Goal: Task Accomplishment & Management: Complete application form

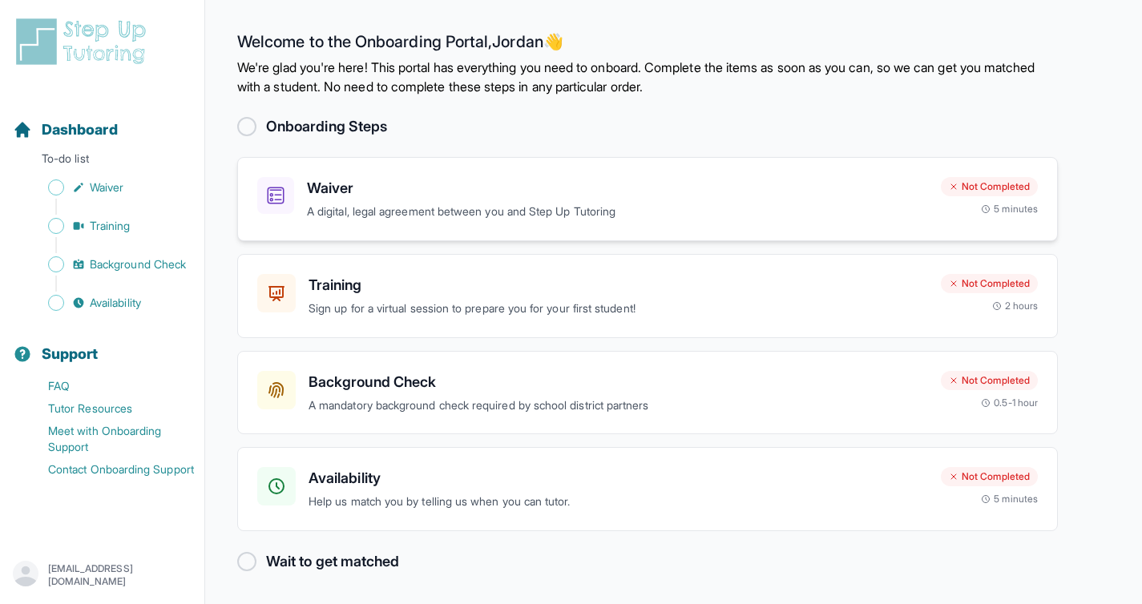
click at [667, 205] on p "A digital, legal agreement between you and Step Up Tutoring" at bounding box center [617, 212] width 621 height 18
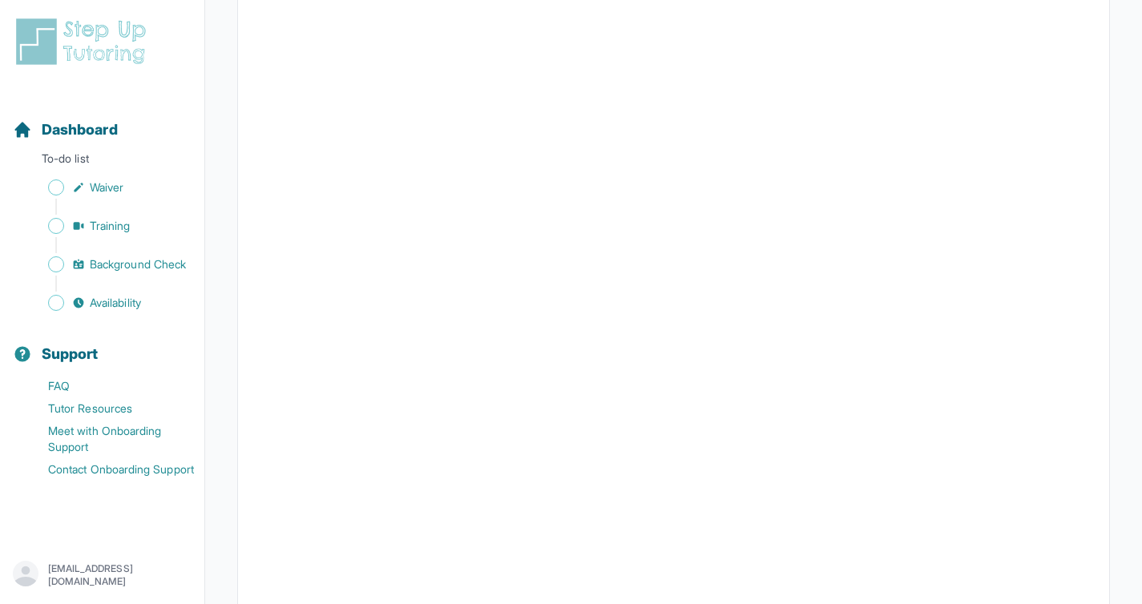
scroll to position [2721, 0]
click at [85, 195] on link "Waiver" at bounding box center [108, 187] width 191 height 22
click at [107, 220] on span "Training" at bounding box center [110, 226] width 41 height 16
click at [150, 257] on span "Background Check" at bounding box center [138, 264] width 96 height 16
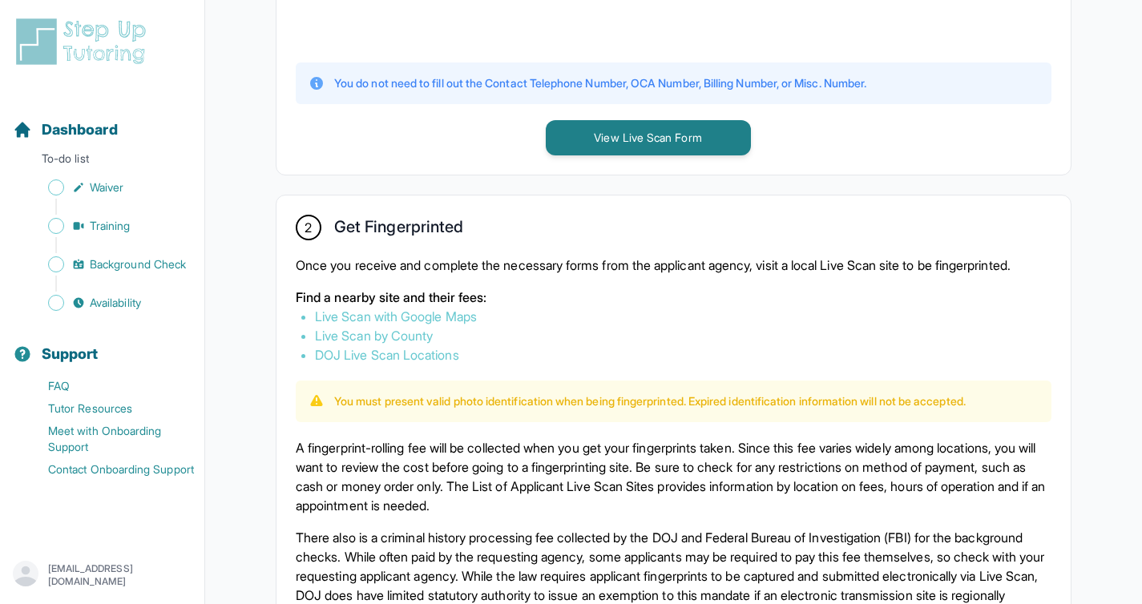
scroll to position [740, 0]
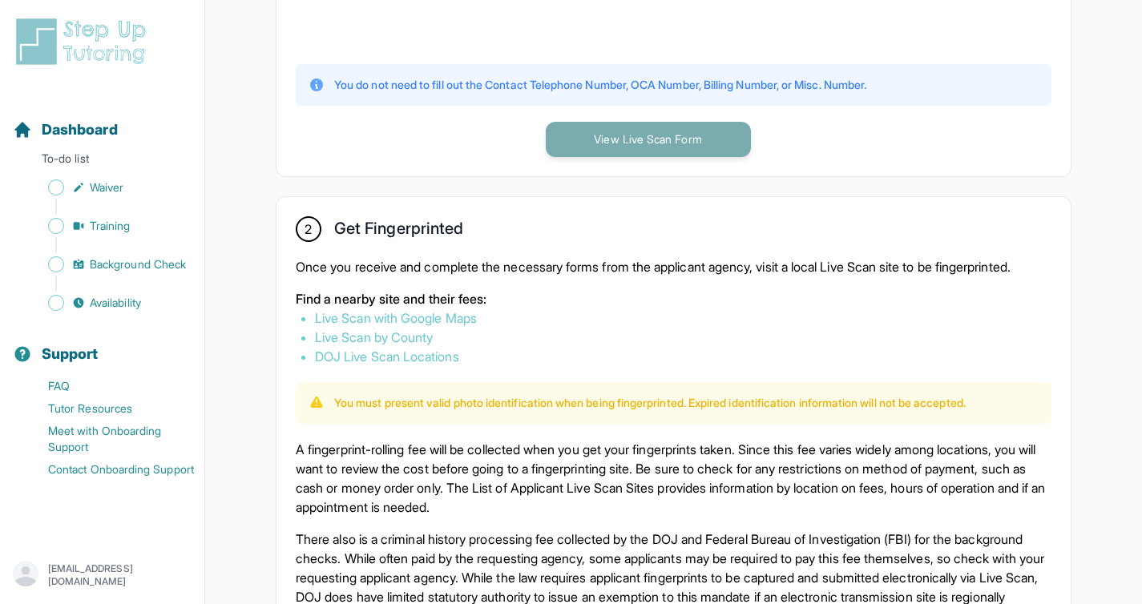
click at [598, 149] on button "View Live Scan Form" at bounding box center [648, 139] width 205 height 35
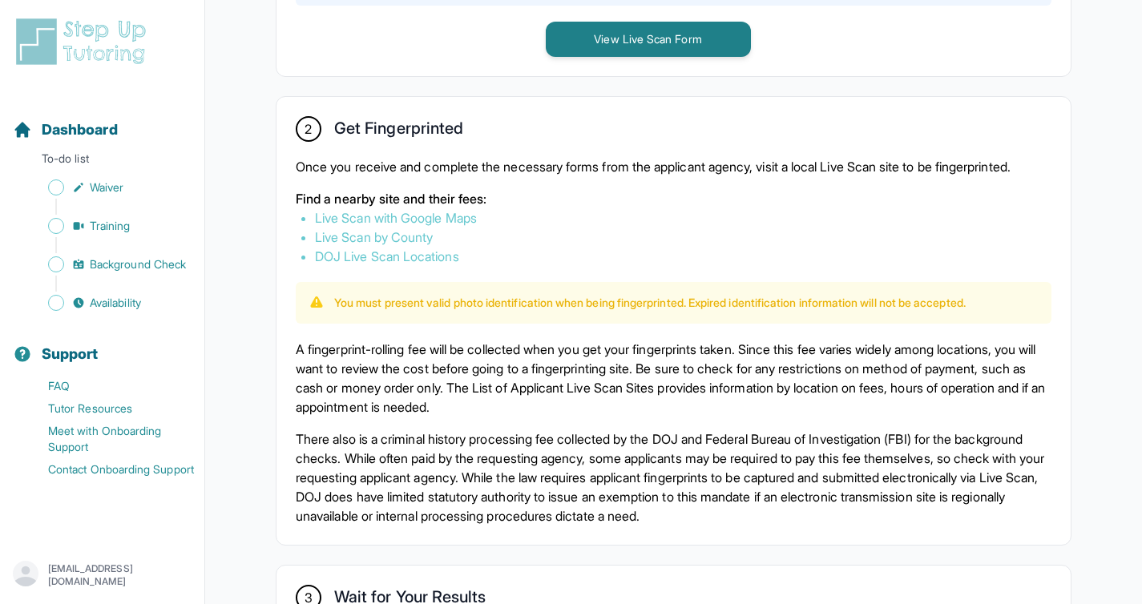
scroll to position [845, 0]
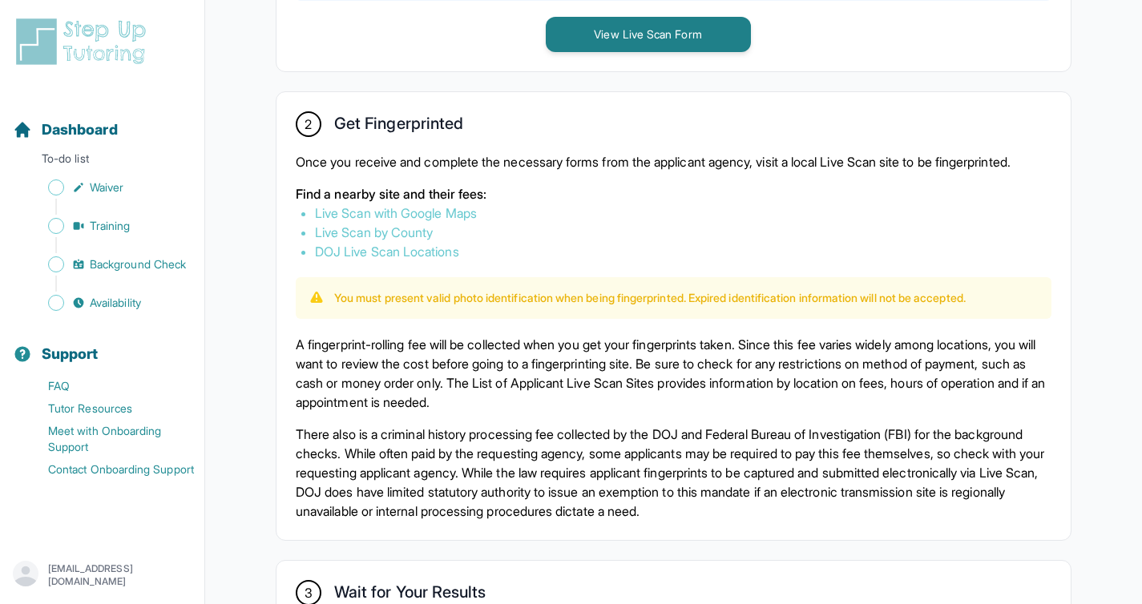
click at [370, 221] on link "Live Scan with Google Maps" at bounding box center [396, 213] width 162 height 16
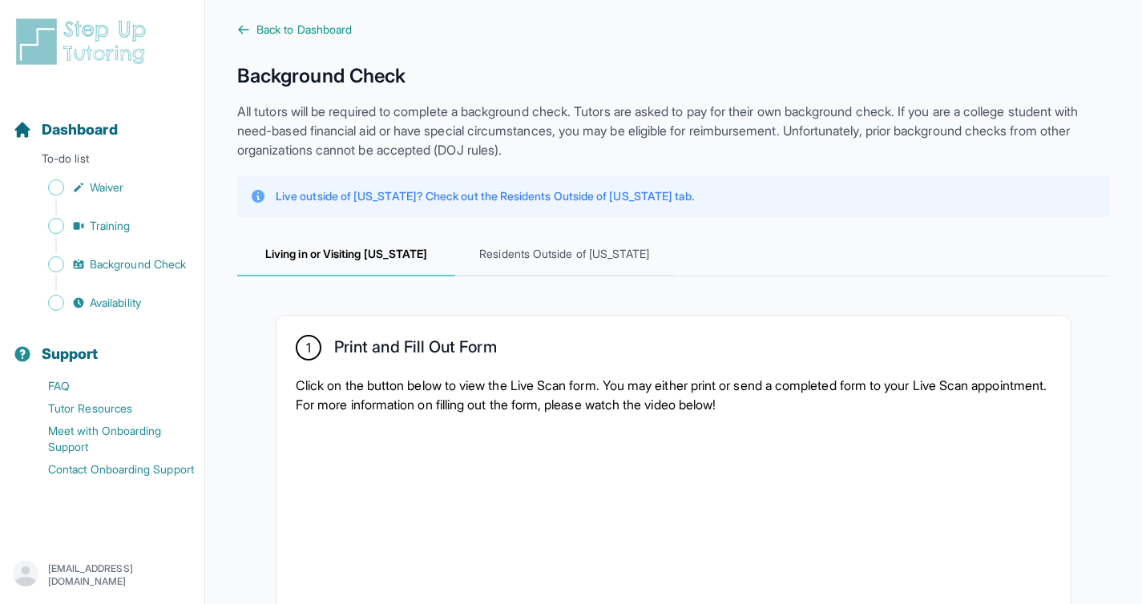
scroll to position [0, 0]
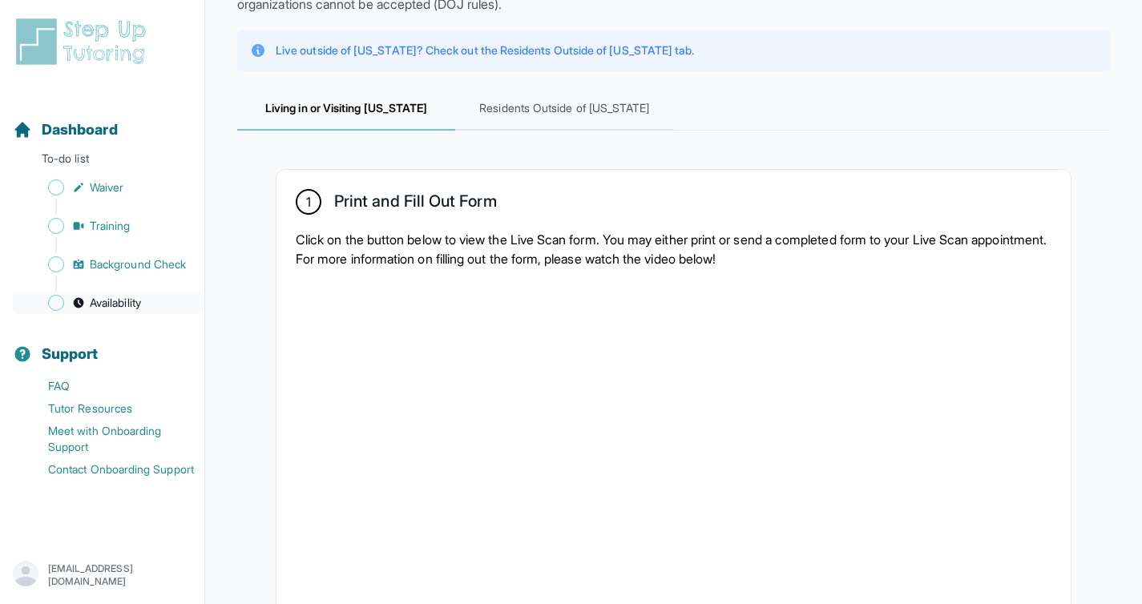
click at [147, 295] on link "Availability" at bounding box center [108, 303] width 191 height 22
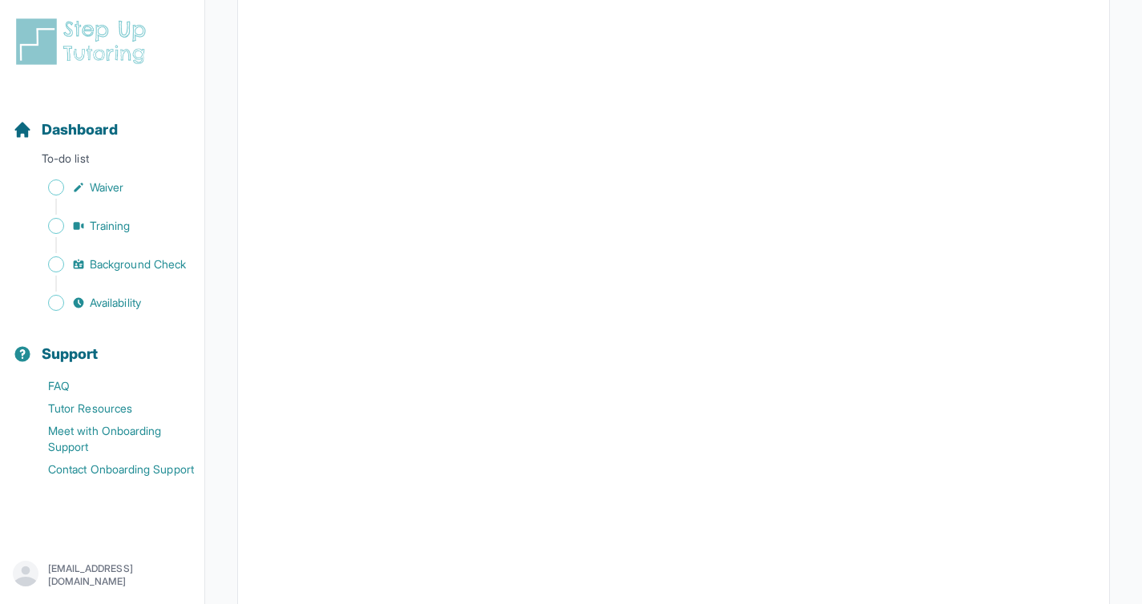
scroll to position [295, 0]
click at [145, 261] on span "Background Check" at bounding box center [138, 264] width 96 height 16
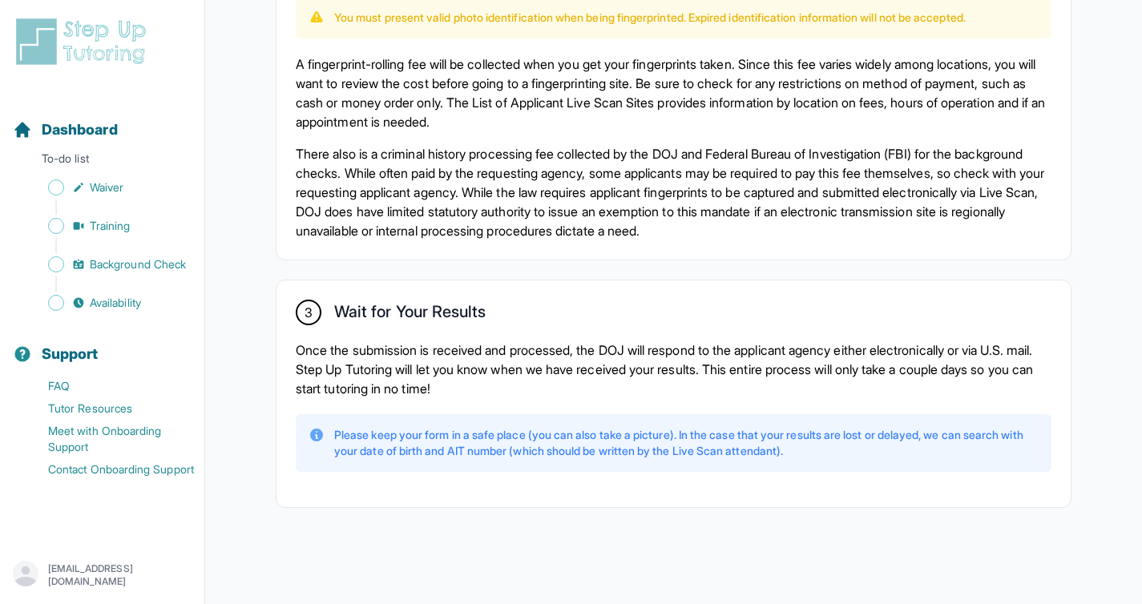
scroll to position [1132, 0]
click at [127, 228] on span "Training" at bounding box center [110, 226] width 41 height 16
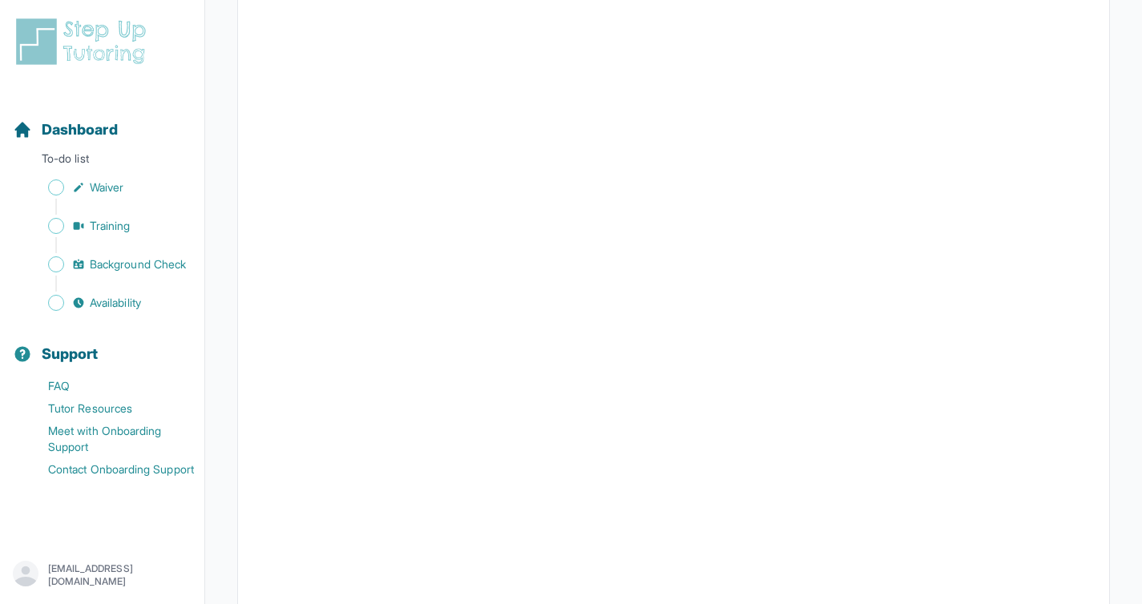
scroll to position [385, 0]
click at [103, 269] on span "Background Check" at bounding box center [138, 264] width 96 height 16
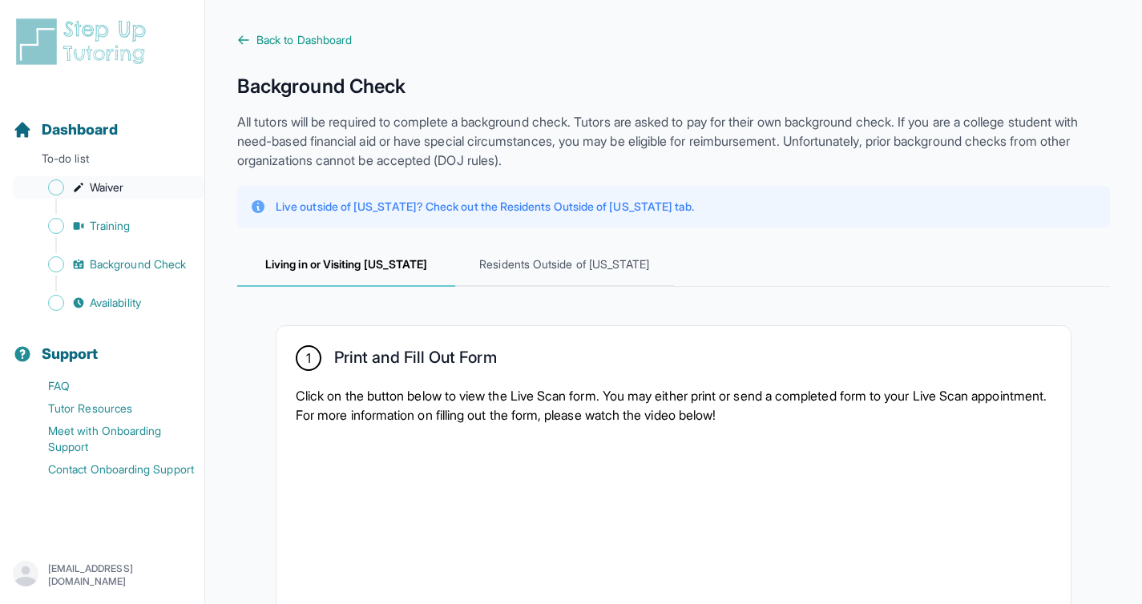
click at [54, 191] on span "Sidebar" at bounding box center [56, 187] width 16 height 16
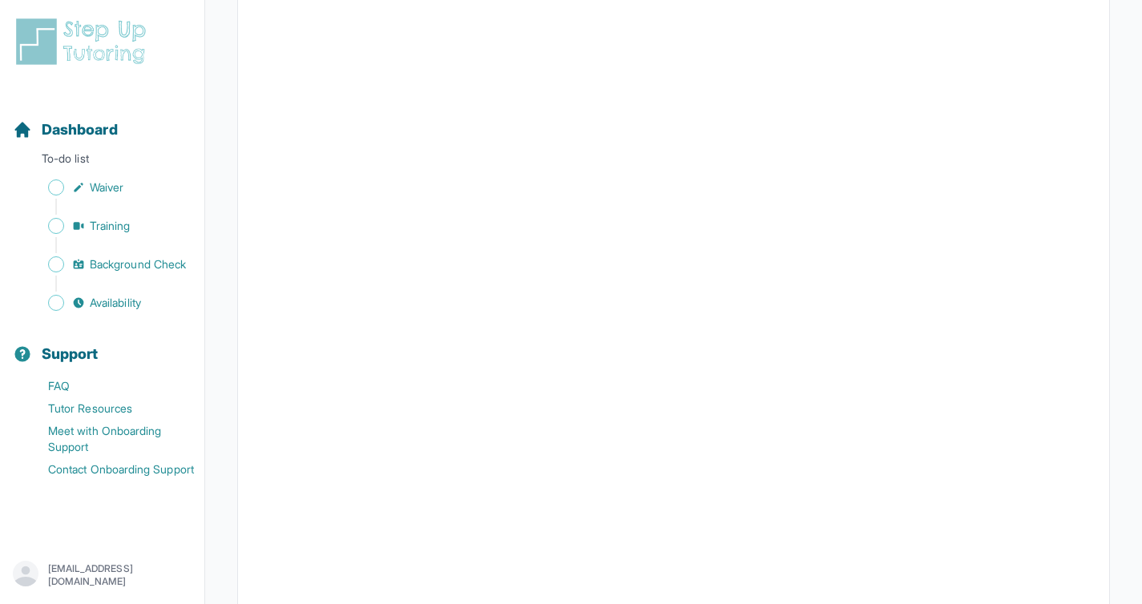
scroll to position [2691, 0]
click at [157, 295] on link "Availability" at bounding box center [108, 303] width 191 height 22
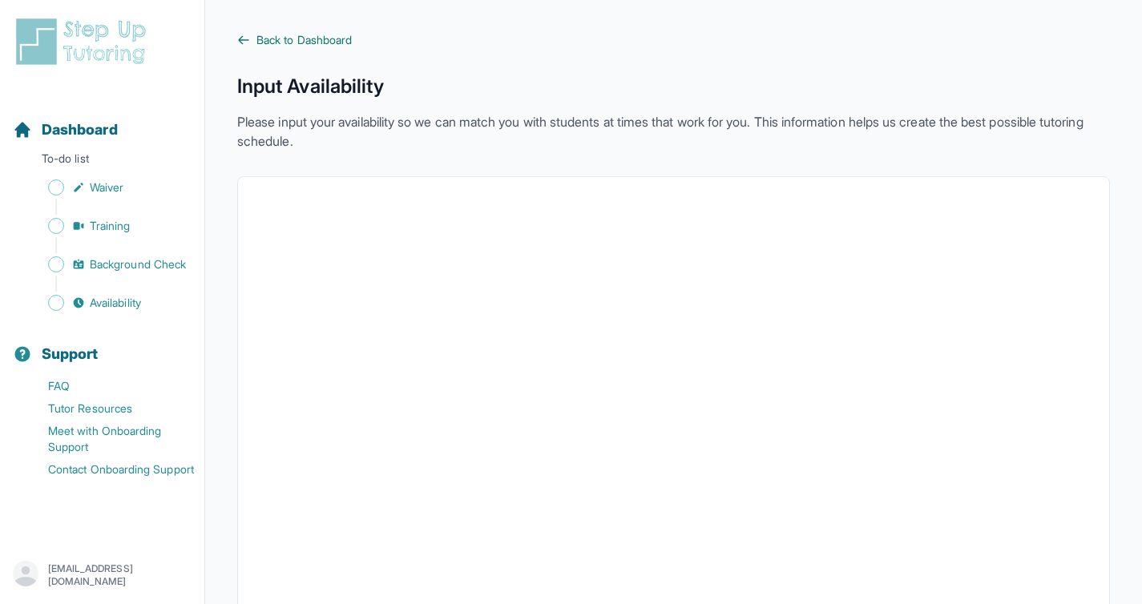
click at [260, 34] on span "Back to Dashboard" at bounding box center [303, 40] width 95 height 16
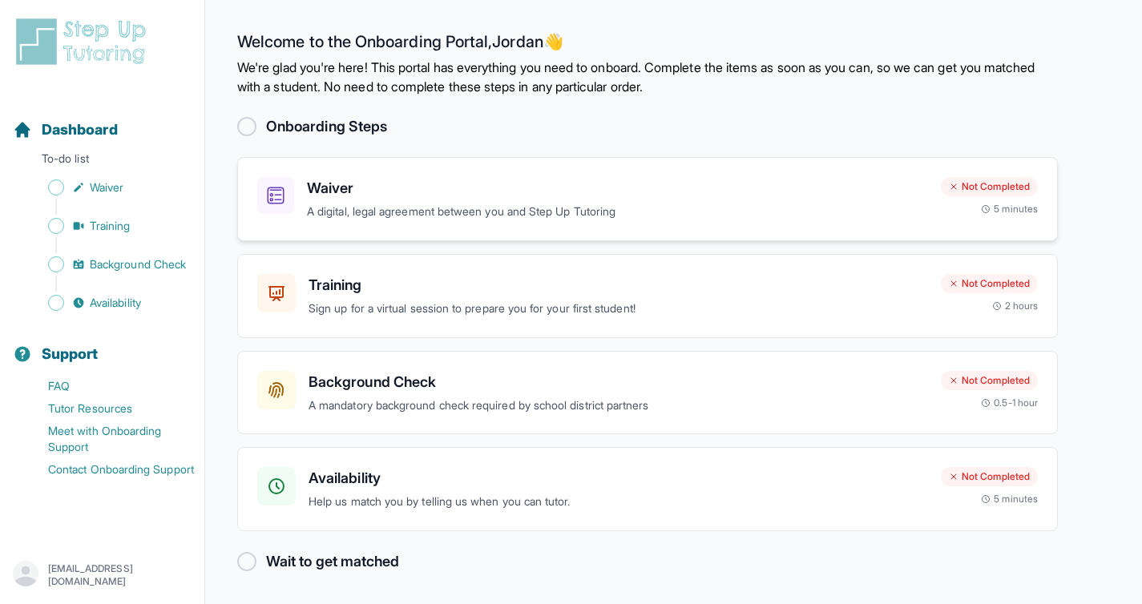
scroll to position [1, 0]
click at [305, 203] on div "Waiver A digital, legal agreement between you and Step Up Tutoring" at bounding box center [592, 198] width 671 height 44
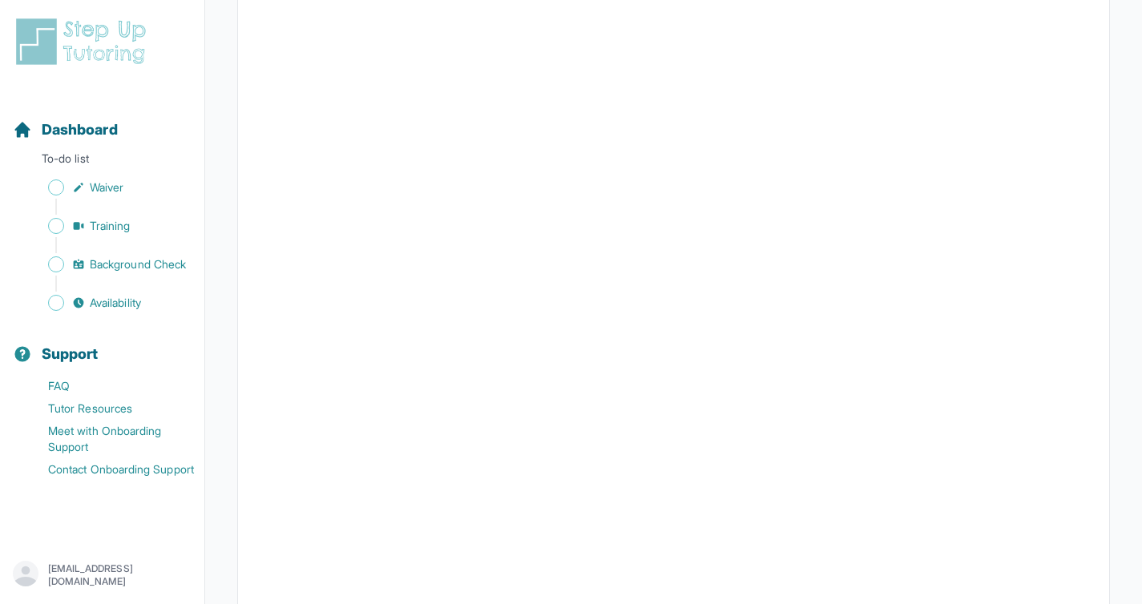
scroll to position [2791, 0]
